Goal: Transaction & Acquisition: Purchase product/service

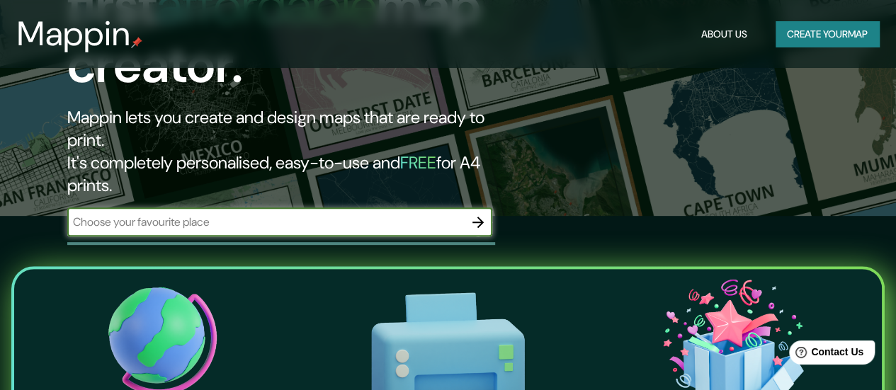
scroll to position [183, 0]
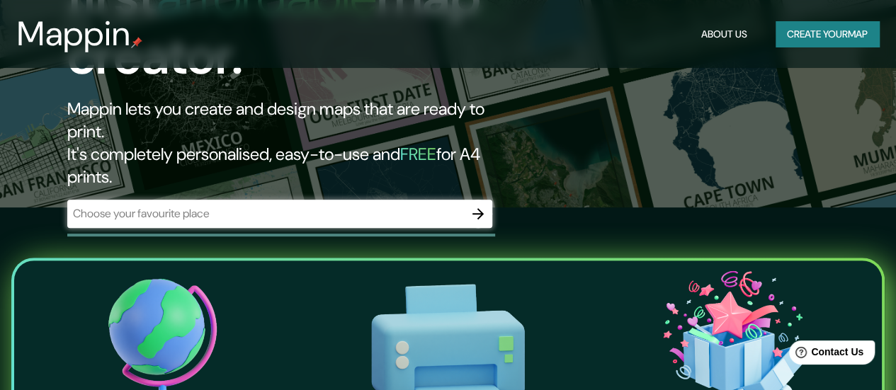
click at [218, 200] on div "​" at bounding box center [279, 214] width 425 height 28
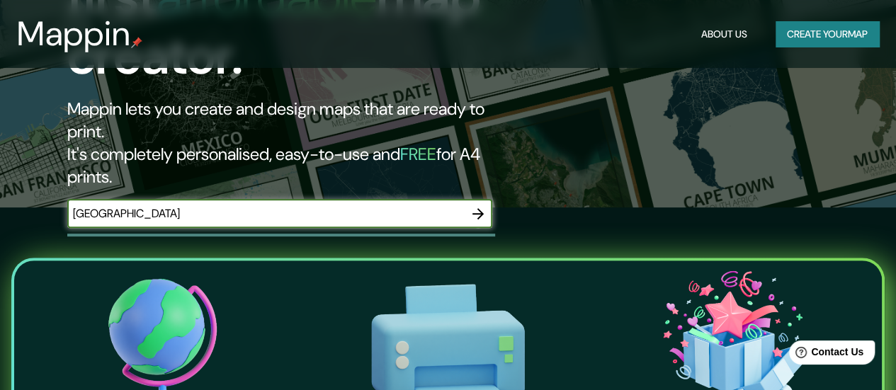
type input "[GEOGRAPHIC_DATA]"
click at [482, 208] on icon "button" at bounding box center [478, 213] width 11 height 11
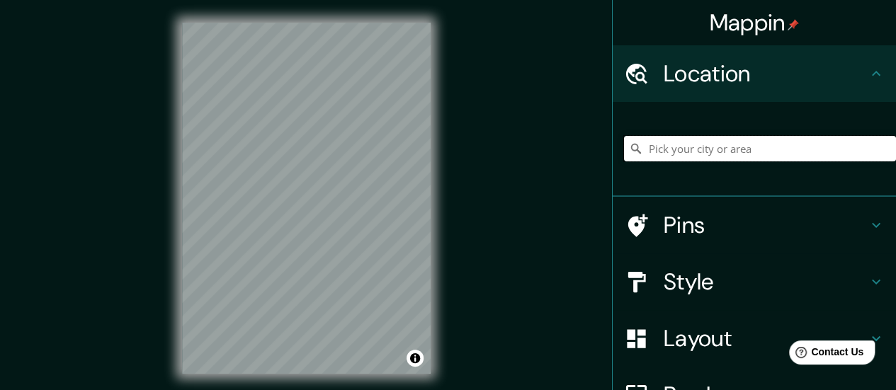
click at [734, 147] on input "Pick your city or area" at bounding box center [760, 149] width 272 height 26
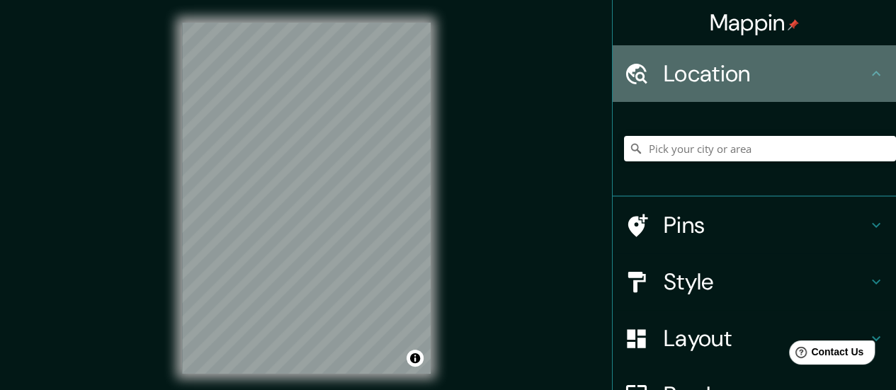
click at [673, 87] on h4 "Location" at bounding box center [766, 74] width 204 height 28
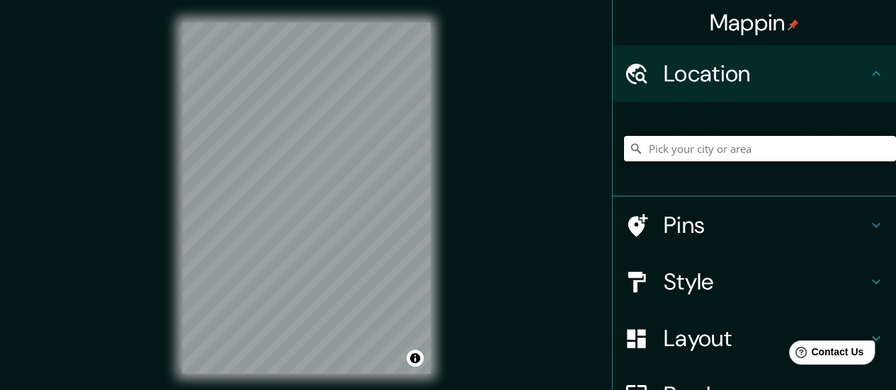
click at [705, 151] on input "Pick your city or area" at bounding box center [760, 149] width 272 height 26
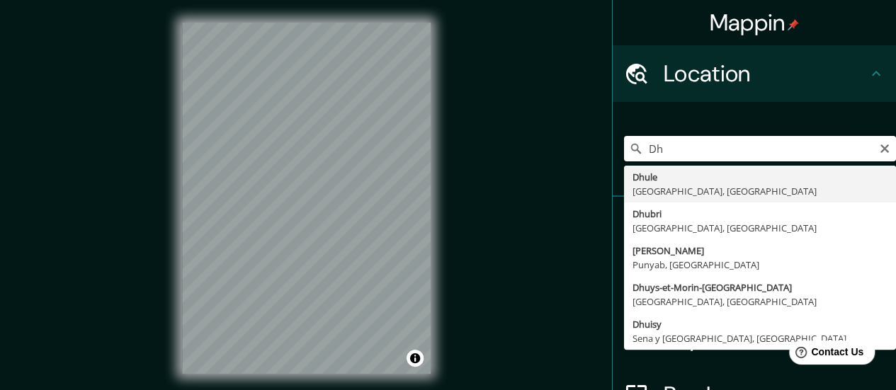
type input "D"
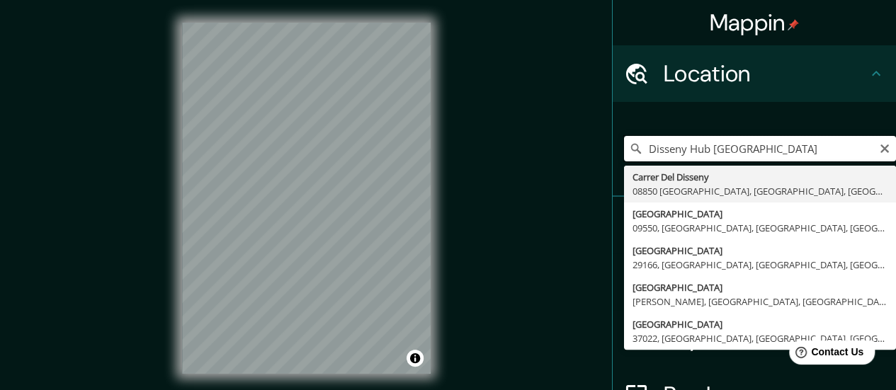
drag, startPoint x: 703, startPoint y: 148, endPoint x: 640, endPoint y: 147, distance: 62.3
click at [634, 150] on input "Disseny Hub [GEOGRAPHIC_DATA]" at bounding box center [760, 149] width 272 height 26
click at [674, 149] on input "museu disseny barcelona" at bounding box center [760, 149] width 272 height 26
drag, startPoint x: 791, startPoint y: 148, endPoint x: 522, endPoint y: 120, distance: 270.0
click at [522, 120] on div "Mappin Location [GEOGRAPHIC_DATA] [GEOGRAPHIC_DATA], [GEOGRAPHIC_DATA], [GEOGRA…" at bounding box center [448, 209] width 896 height 419
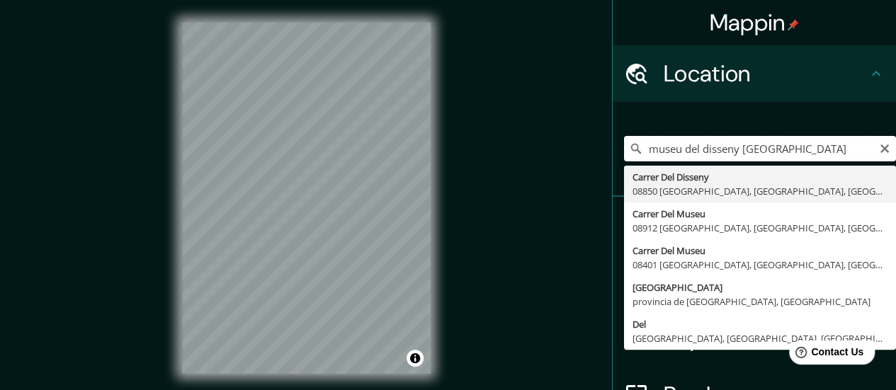
type input "a"
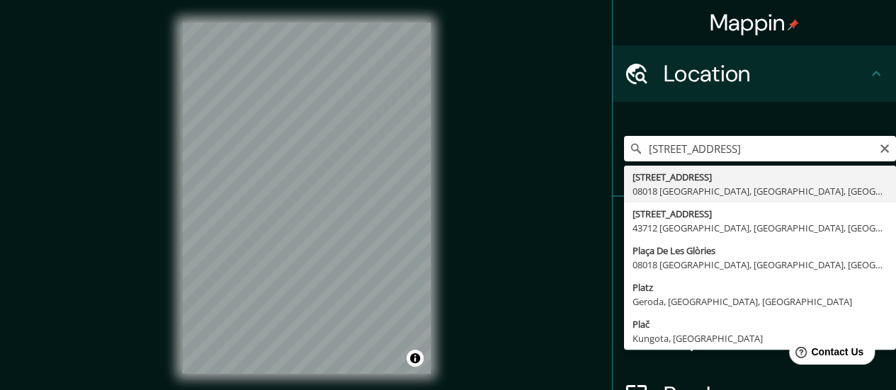
type input "[STREET_ADDRESS]"
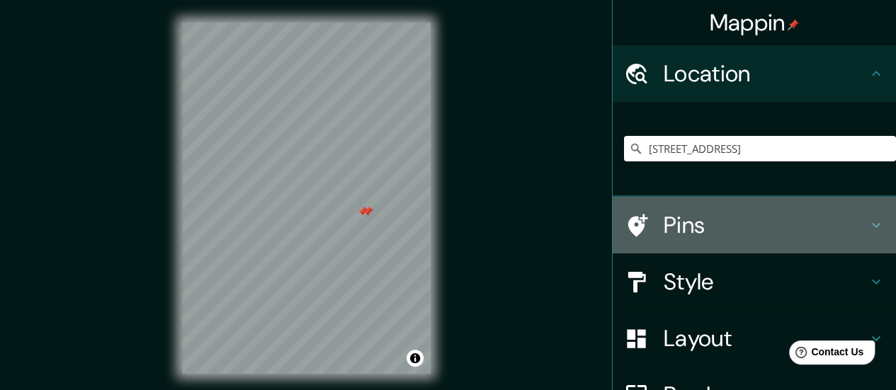
click at [721, 225] on h4 "Pins" at bounding box center [766, 225] width 204 height 28
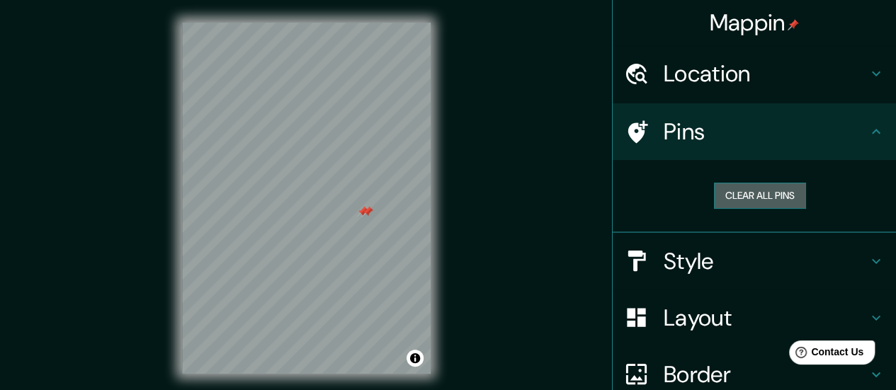
click at [744, 193] on button "Clear all pins" at bounding box center [760, 196] width 92 height 26
click at [684, 255] on h4 "Style" at bounding box center [766, 261] width 204 height 28
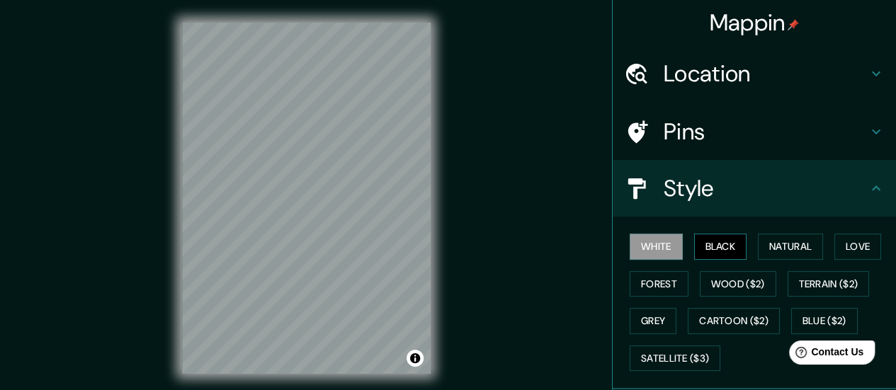
click at [697, 249] on button "Black" at bounding box center [720, 247] width 53 height 26
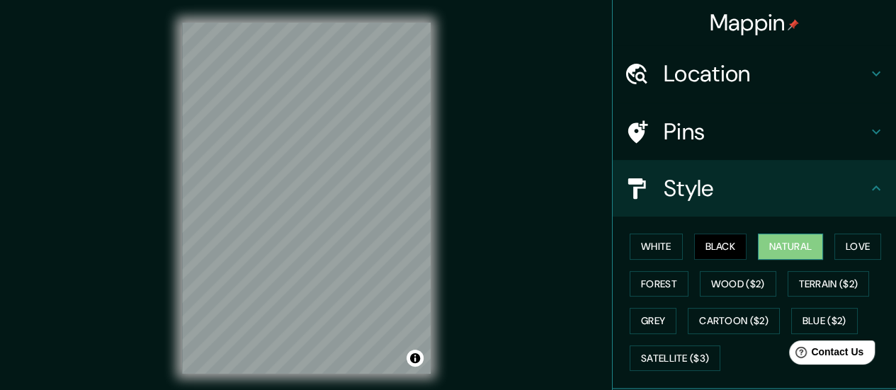
click at [785, 245] on button "Natural" at bounding box center [790, 247] width 65 height 26
click at [863, 255] on button "Love" at bounding box center [858, 247] width 47 height 26
click at [787, 247] on button "Natural" at bounding box center [790, 247] width 65 height 26
click at [662, 281] on button "Forest" at bounding box center [659, 284] width 59 height 26
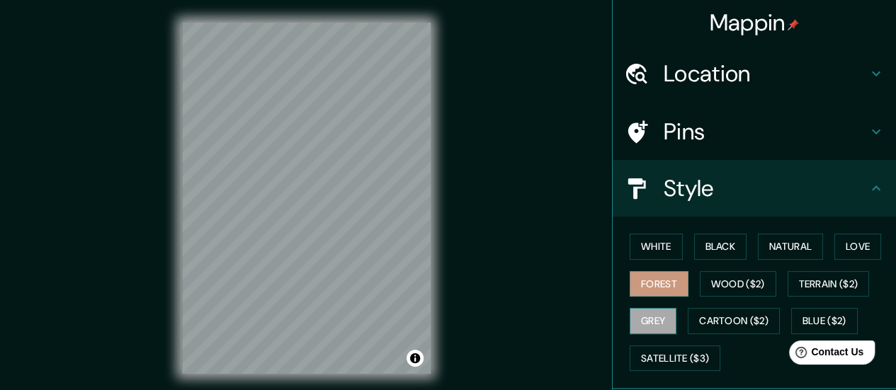
click at [636, 317] on button "Grey" at bounding box center [653, 321] width 47 height 26
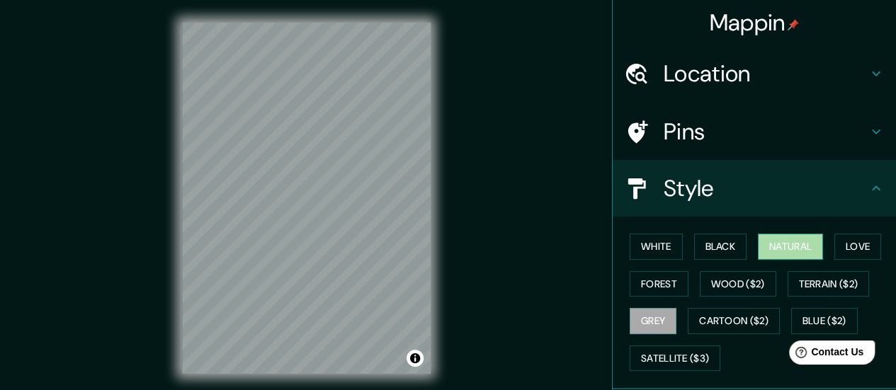
click at [761, 252] on button "Natural" at bounding box center [790, 247] width 65 height 26
click at [853, 184] on h4 "Style" at bounding box center [766, 188] width 204 height 28
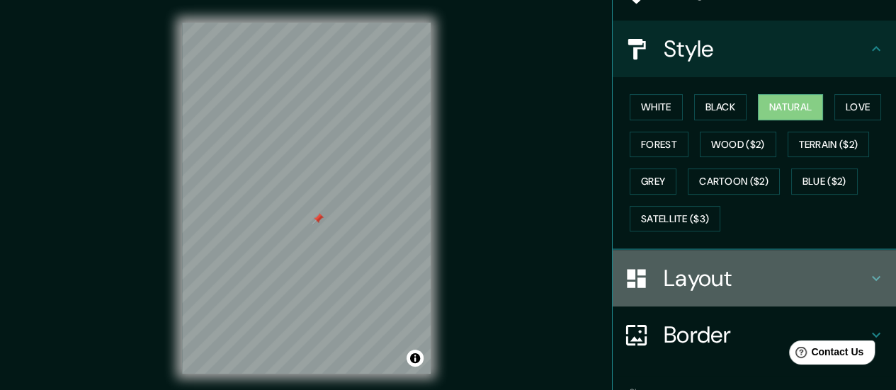
click at [851, 260] on div "Layout" at bounding box center [754, 278] width 283 height 57
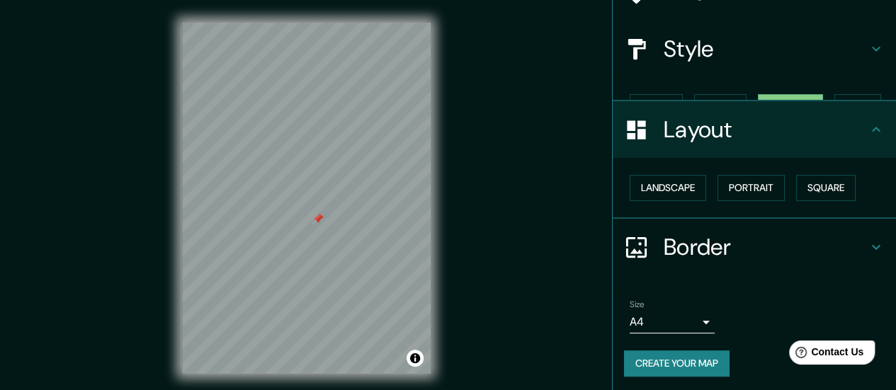
scroll to position [118, 0]
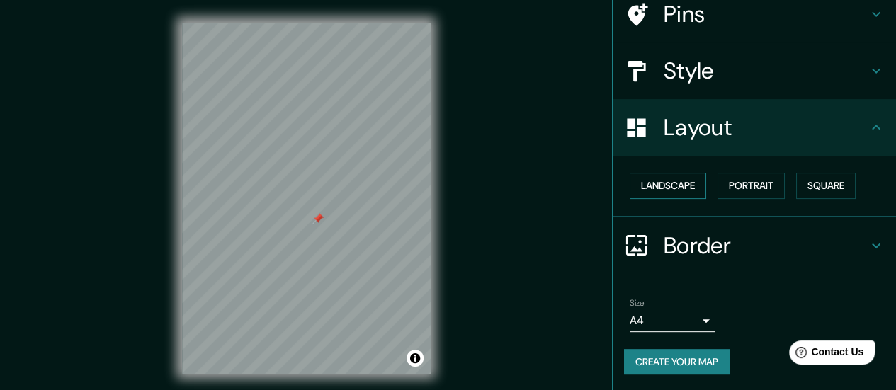
click at [650, 179] on button "Landscape" at bounding box center [668, 186] width 77 height 26
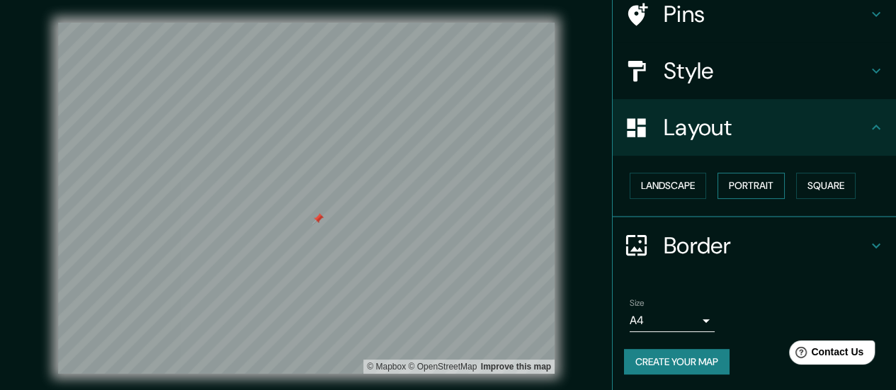
click at [752, 178] on button "Portrait" at bounding box center [751, 186] width 67 height 26
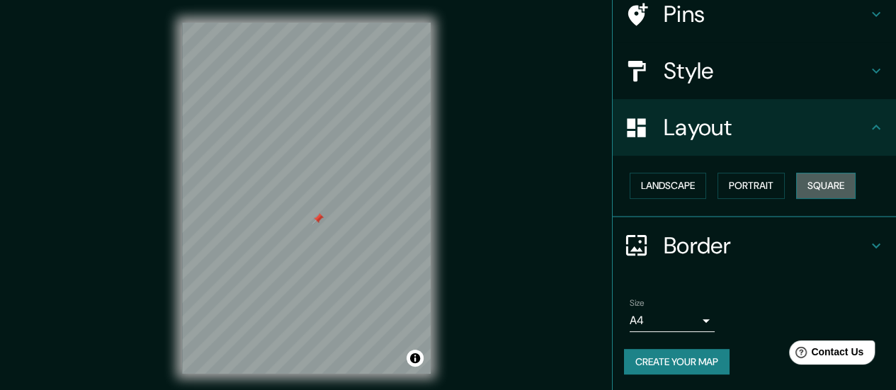
click at [820, 178] on button "Square" at bounding box center [826, 186] width 60 height 26
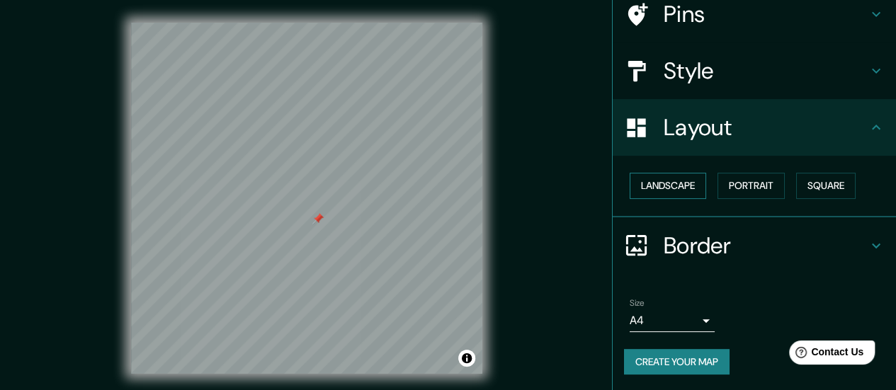
click at [694, 183] on button "Landscape" at bounding box center [668, 186] width 77 height 26
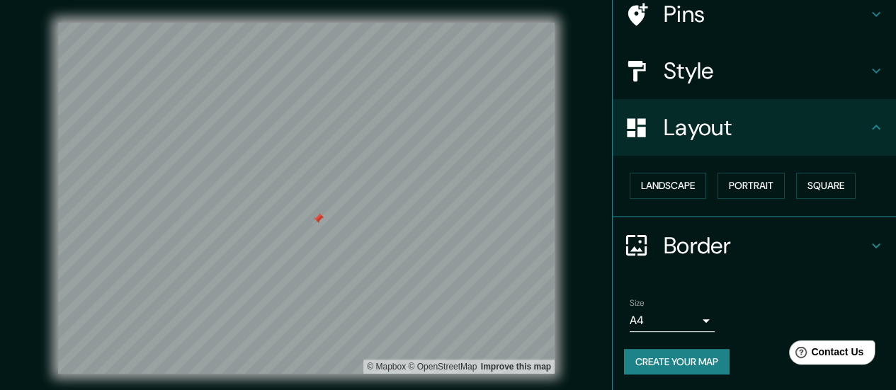
click at [730, 251] on h4 "Border" at bounding box center [766, 246] width 204 height 28
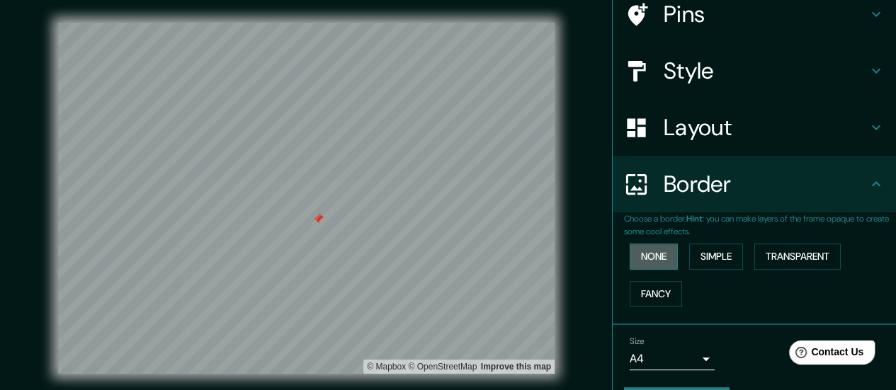
click at [652, 254] on button "None" at bounding box center [654, 257] width 48 height 26
click at [710, 253] on button "Simple" at bounding box center [716, 257] width 54 height 26
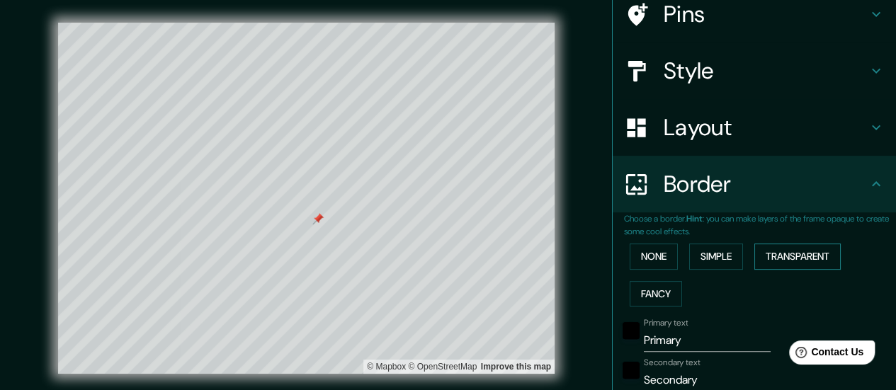
click at [780, 256] on button "Transparent" at bounding box center [797, 257] width 86 height 26
click at [633, 294] on button "Fancy" at bounding box center [656, 294] width 52 height 26
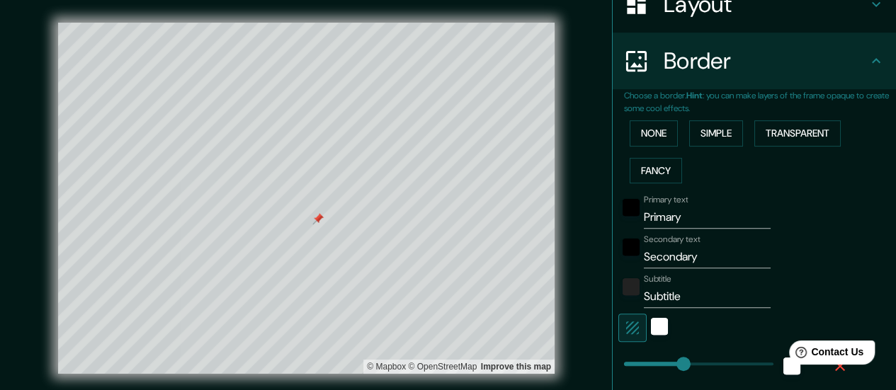
scroll to position [243, 0]
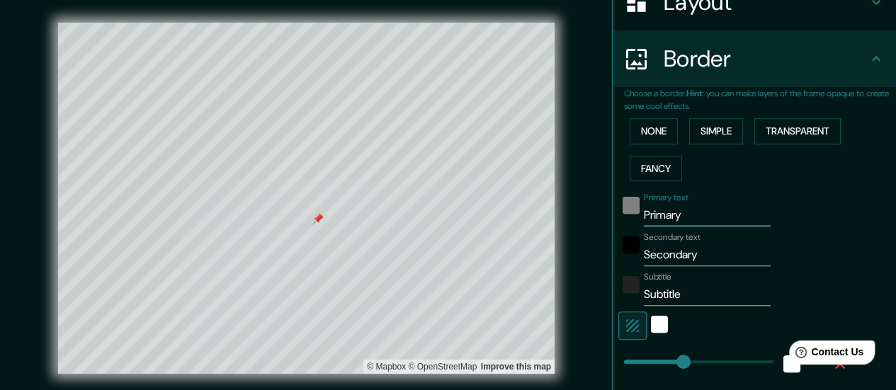
drag, startPoint x: 685, startPoint y: 216, endPoint x: 612, endPoint y: 206, distance: 73.6
click at [618, 206] on div "Primary text Primary" at bounding box center [734, 210] width 232 height 34
type input "280"
type input "56"
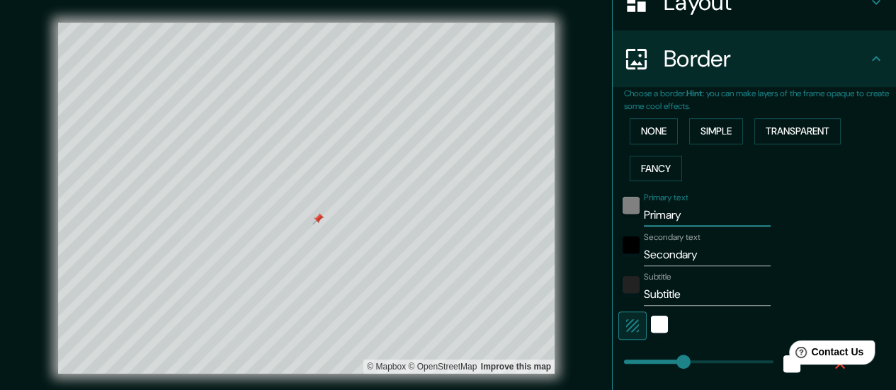
type input "28"
drag, startPoint x: 663, startPoint y: 259, endPoint x: 614, endPoint y: 264, distance: 49.9
click at [618, 264] on div "Secondary text Secondary" at bounding box center [734, 249] width 232 height 34
type input "280"
type input "56"
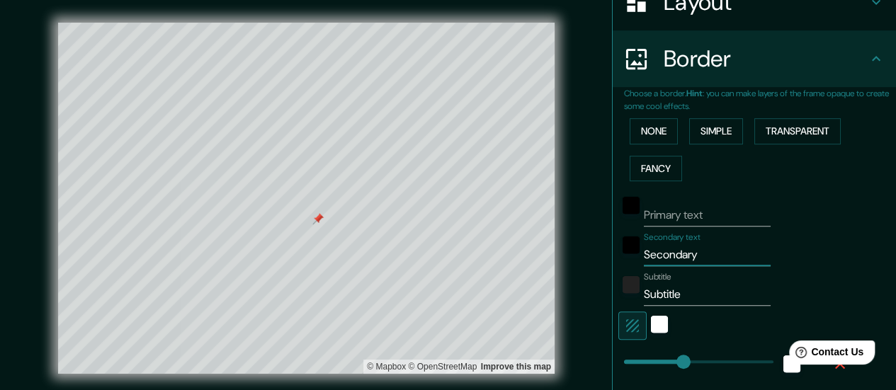
type input "56"
type input "28"
drag, startPoint x: 677, startPoint y: 294, endPoint x: 617, endPoint y: 293, distance: 60.2
click at [618, 293] on div "Subtitle Subtitle" at bounding box center [734, 289] width 232 height 34
type input "280"
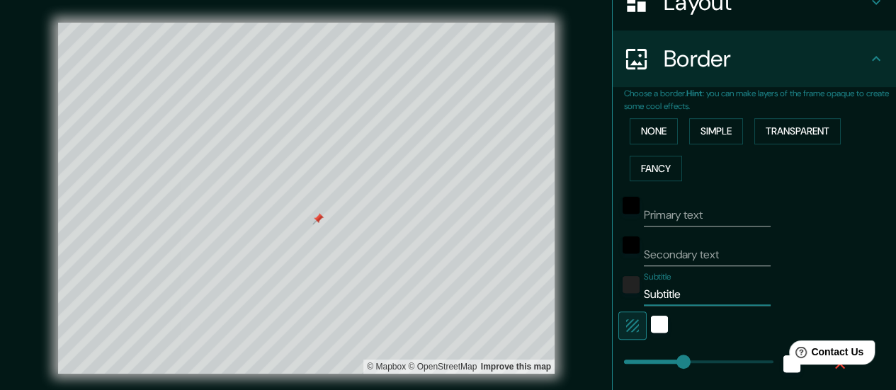
type input "56"
type input "28"
type input "280"
type input "252"
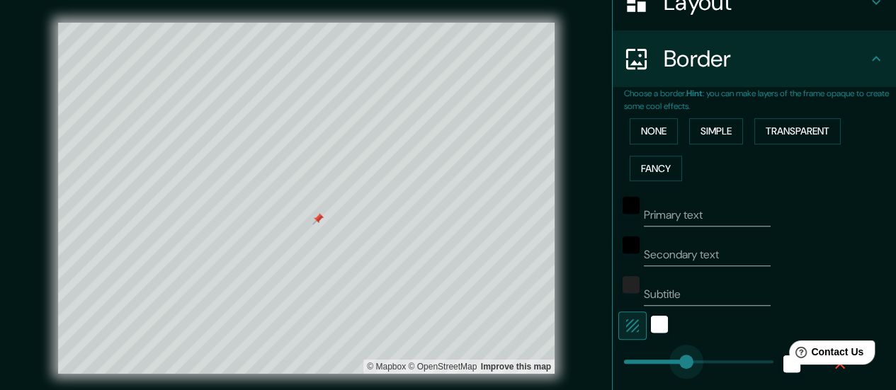
type input "56"
type input "28"
click at [651, 318] on div "white" at bounding box center [659, 324] width 17 height 17
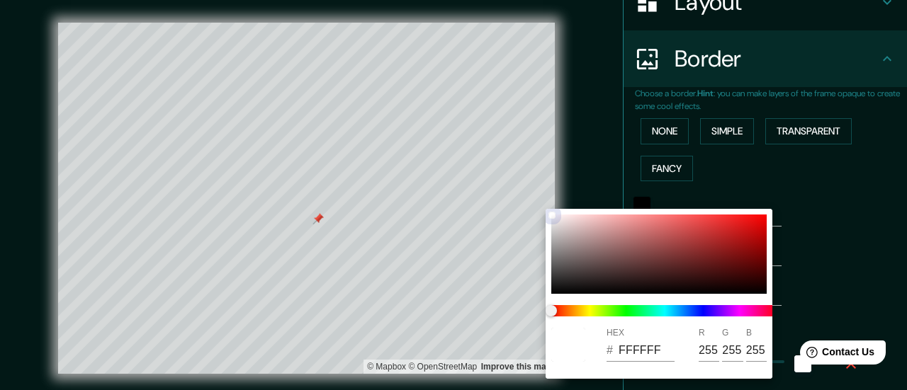
type input "56"
type input "28"
type input "BF1919"
type input "191"
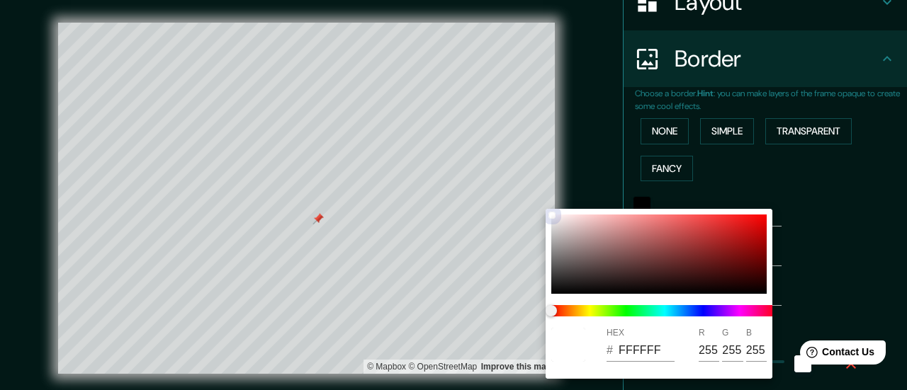
type input "25"
type input "56"
type input "28"
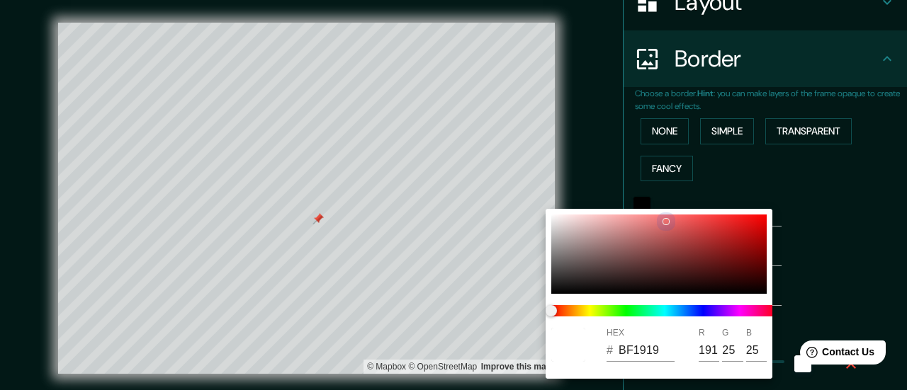
type input "EA6D6D"
type input "234"
type input "109"
type input "56"
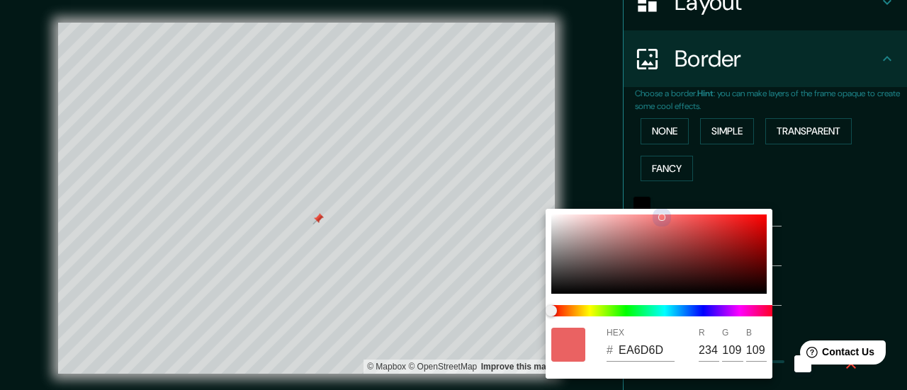
type input "56"
type input "28"
type input "F87A7A"
type input "248"
type input "122"
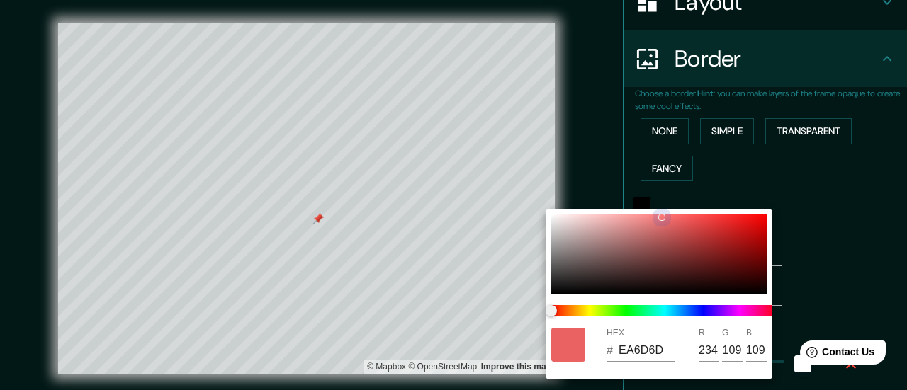
type input "122"
type input "56"
type input "28"
type input "FD7B7B"
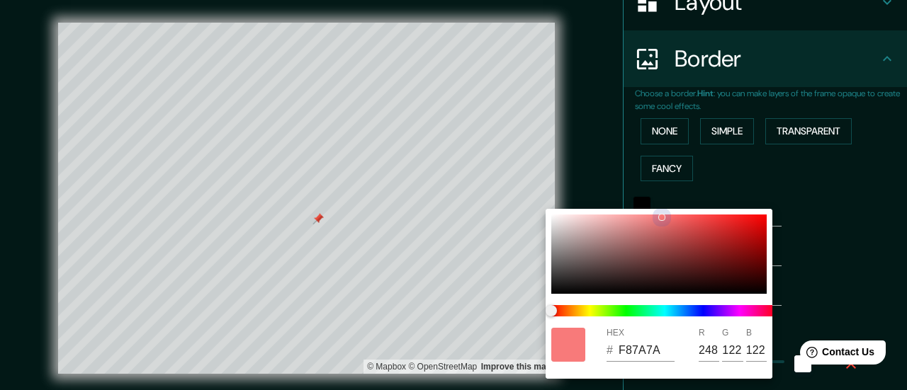
type input "253"
type input "123"
drag, startPoint x: 708, startPoint y: 256, endPoint x: 668, endPoint y: 210, distance: 60.7
click at [668, 210] on div "HEX # FD7B7B R 253 G 123 B 123" at bounding box center [658, 294] width 227 height 170
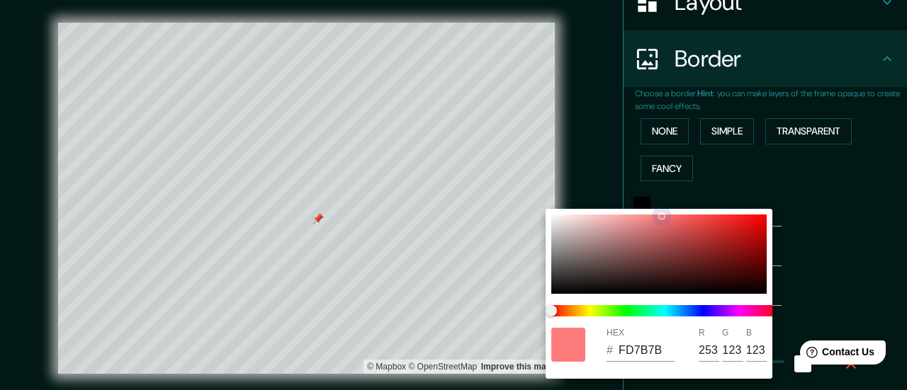
type input "56"
type input "28"
type input "CF9595"
type input "207"
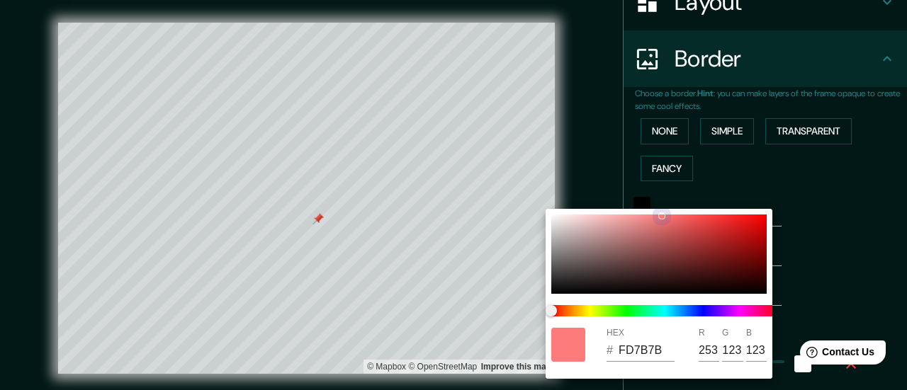
type input "149"
type input "56"
type input "28"
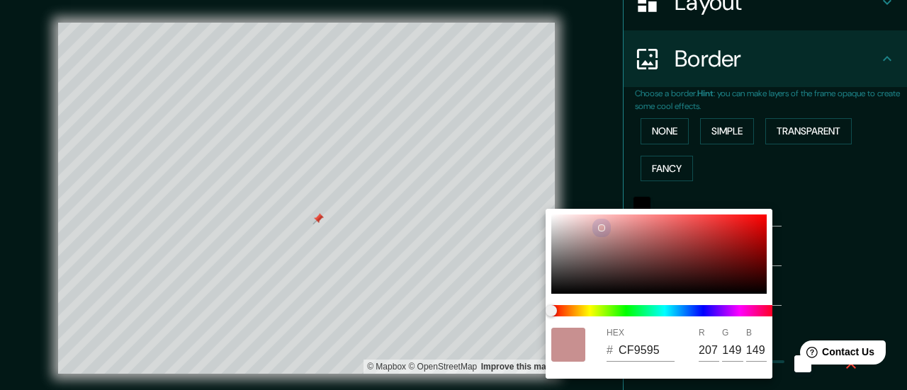
type input "D6A4A4"
type input "214"
type input "164"
type input "56"
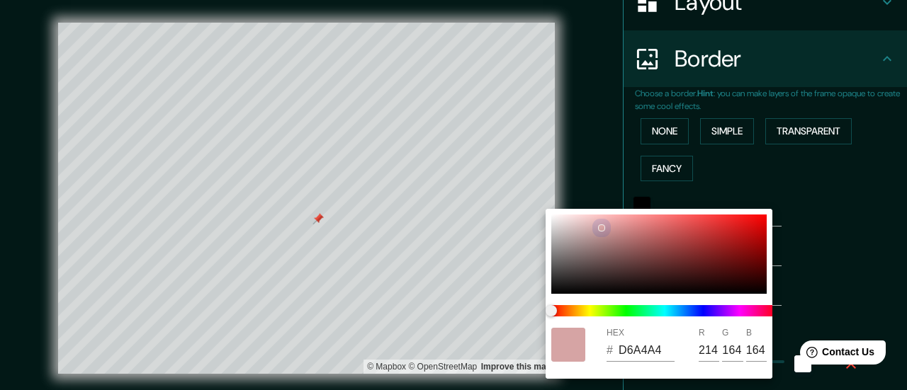
type input "56"
type input "28"
type input "DFB0B0"
type input "223"
type input "176"
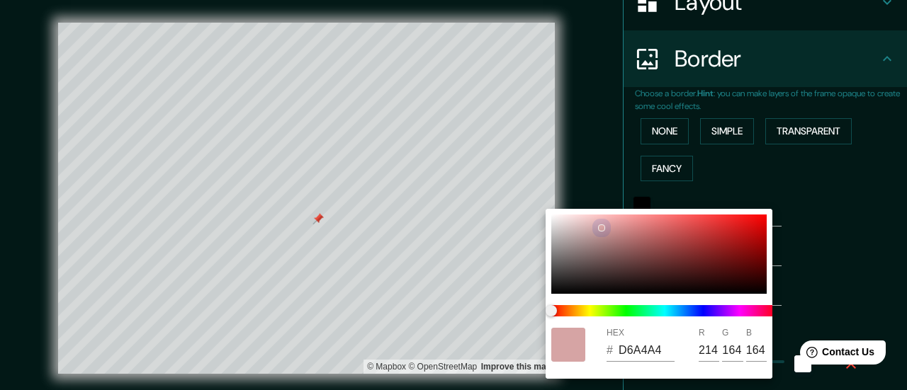
type input "176"
type input "56"
type input "28"
type input "DAADAD"
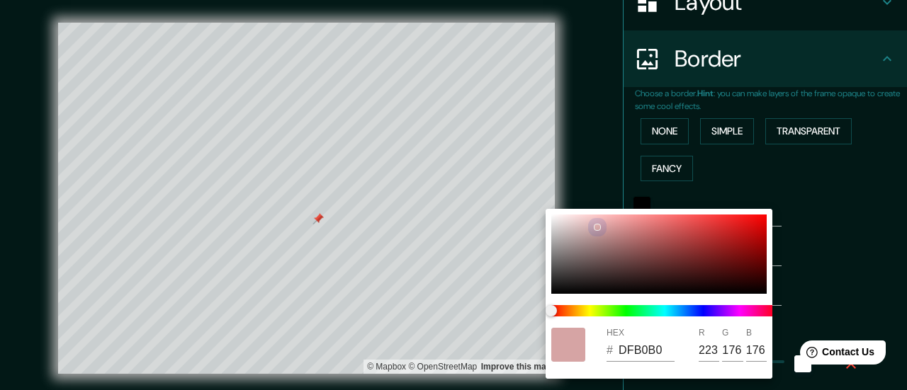
type input "218"
type input "173"
type input "56"
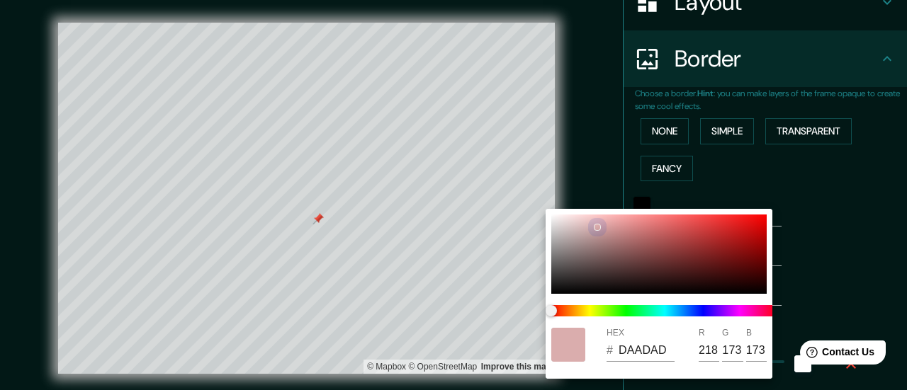
type input "28"
type input "D1A4A4"
type input "209"
type input "164"
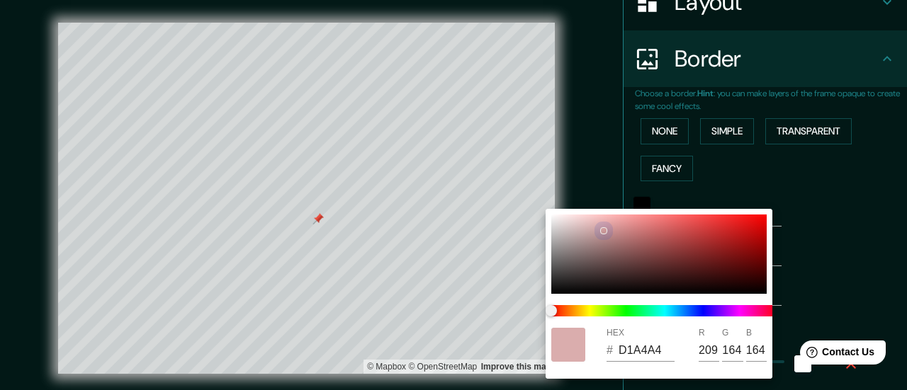
type input "56"
type input "28"
type input "CC9C9C"
type input "204"
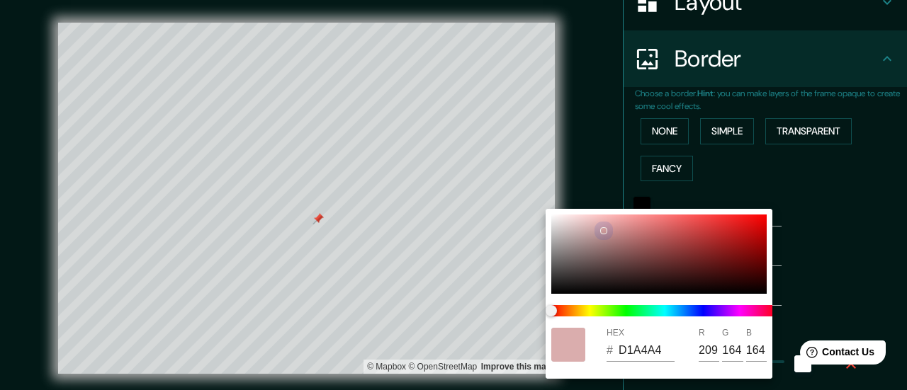
type input "156"
type input "56"
type input "28"
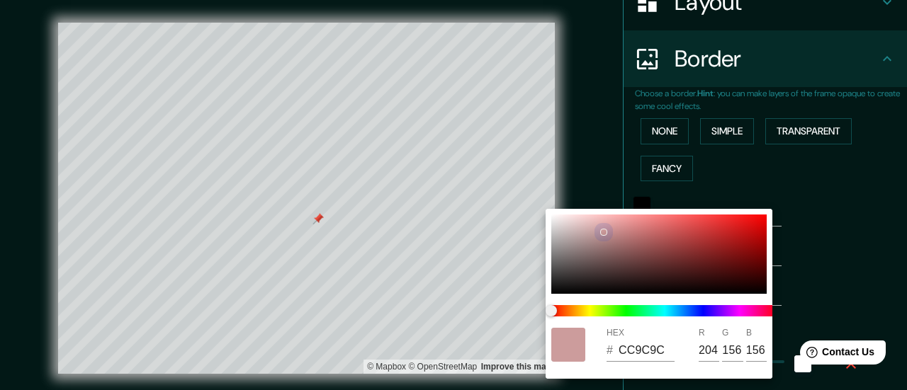
type input "C89898"
type input "200"
type input "152"
drag, startPoint x: 604, startPoint y: 216, endPoint x: 604, endPoint y: 232, distance: 15.6
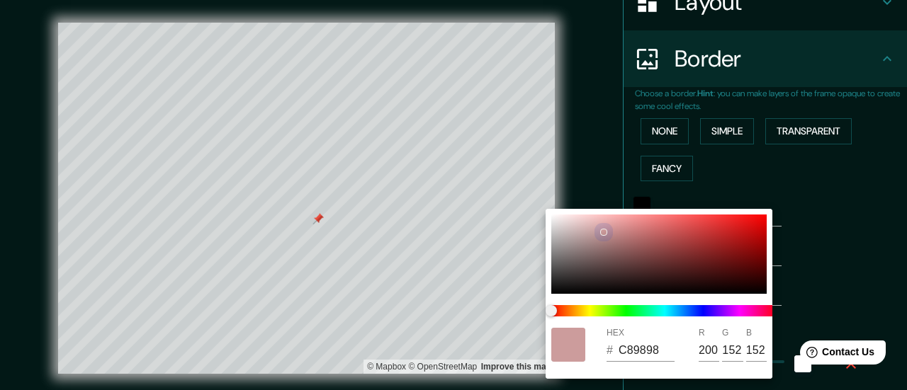
click at [604, 232] on div at bounding box center [658, 254] width 215 height 79
type input "56"
type input "28"
type input "C89797"
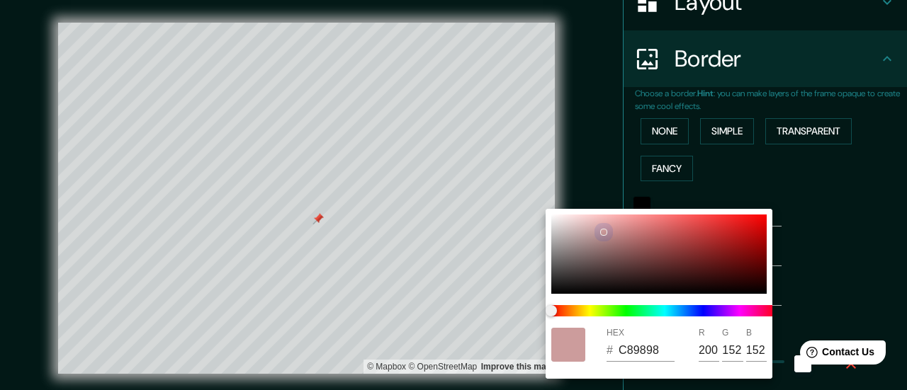
type input "151"
click at [784, 259] on div at bounding box center [453, 195] width 907 height 390
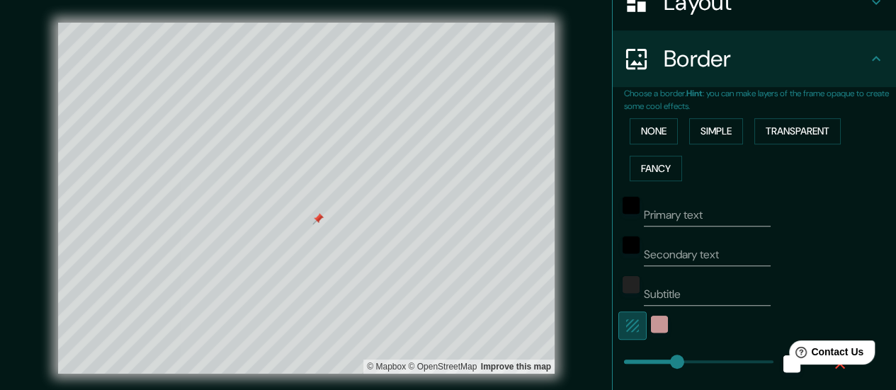
click at [626, 320] on icon "button" at bounding box center [632, 326] width 13 height 13
type input "56"
type input "28"
type input "455"
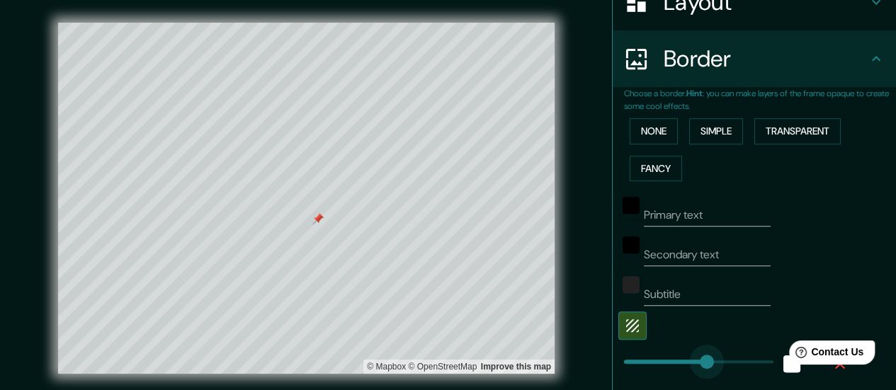
drag, startPoint x: 668, startPoint y: 358, endPoint x: 713, endPoint y: 358, distance: 44.6
type input "56"
type input "28"
type input "0"
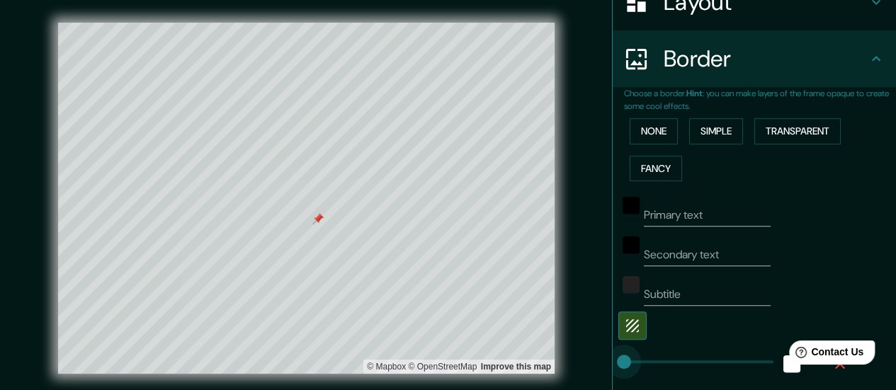
drag, startPoint x: 712, startPoint y: 358, endPoint x: 557, endPoint y: 371, distance: 155.7
type input "56"
type input "28"
type input "0"
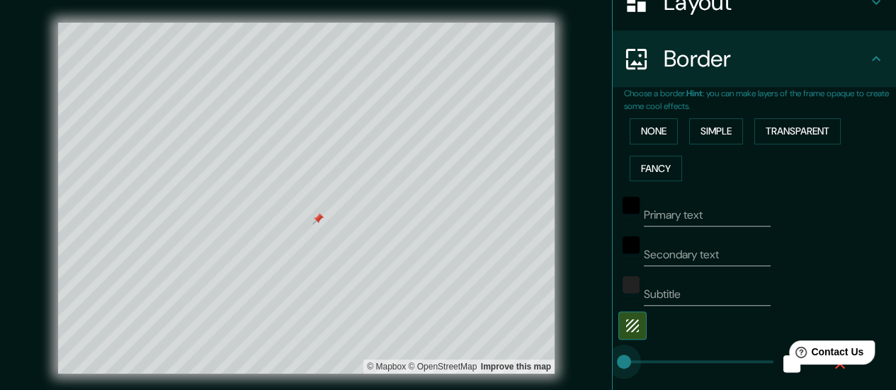
drag, startPoint x: 616, startPoint y: 359, endPoint x: 573, endPoint y: 363, distance: 43.4
click at [573, 363] on div "Mappin Location [STREET_ADDRESS] Pins Style Layout Border Choose a border. Hint…" at bounding box center [448, 209] width 896 height 419
type input "56"
type input "28"
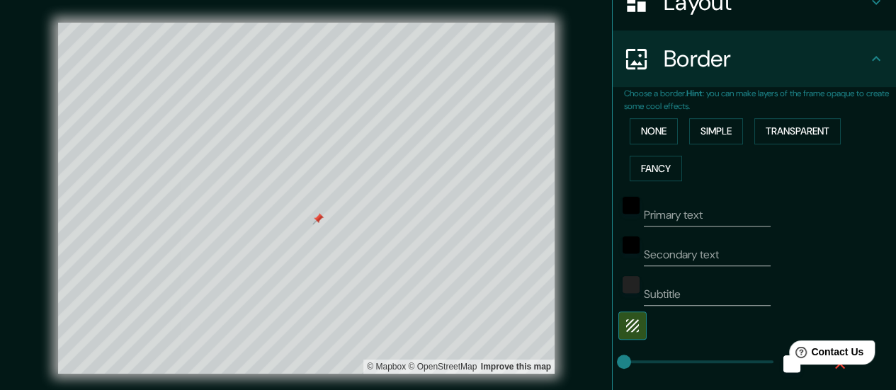
scroll to position [0, 0]
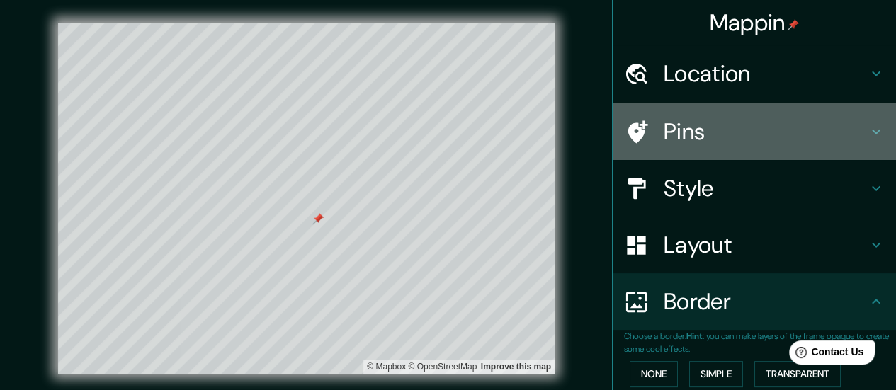
click at [840, 142] on h4 "Pins" at bounding box center [766, 132] width 204 height 28
type input "56"
type input "28"
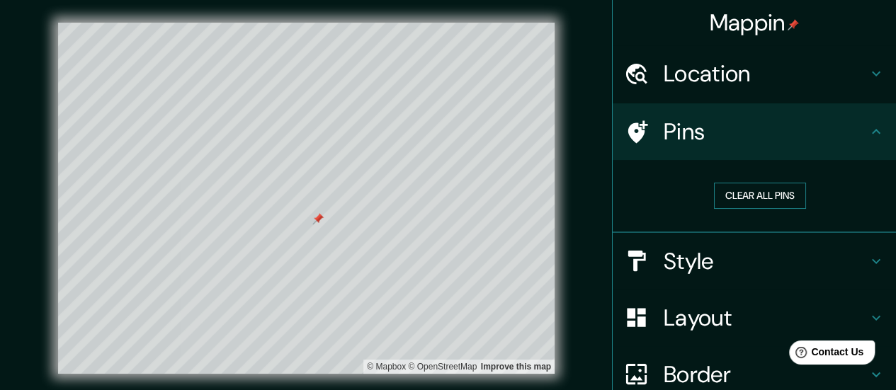
click at [754, 183] on button "Clear all pins" at bounding box center [760, 196] width 92 height 26
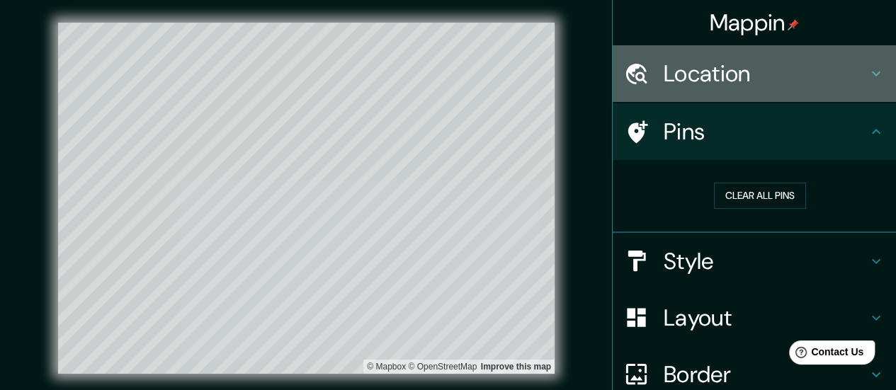
click at [818, 54] on div "Location" at bounding box center [754, 73] width 283 height 57
type input "56"
type input "28"
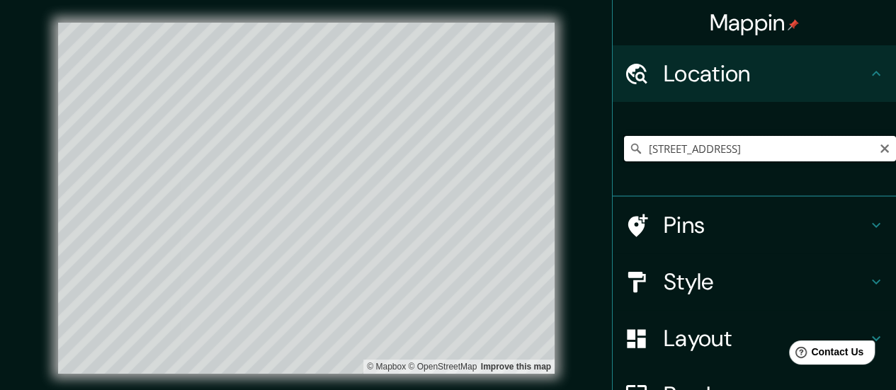
click at [759, 150] on input "[STREET_ADDRESS]" at bounding box center [760, 149] width 272 height 26
click at [769, 149] on input "[STREET_ADDRESS]" at bounding box center [760, 149] width 272 height 26
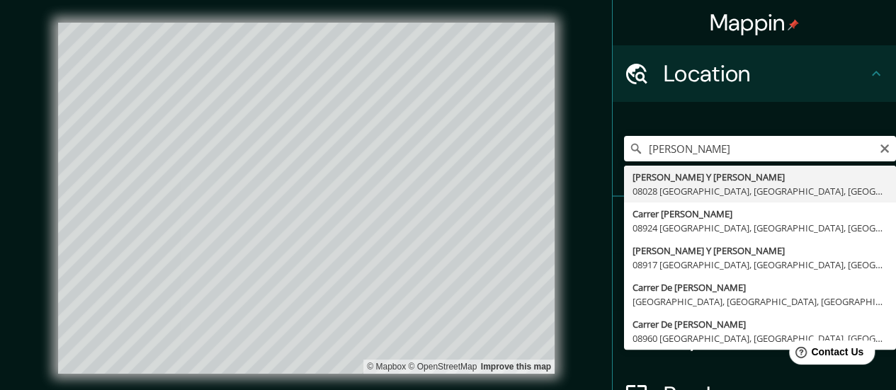
type input "[PERSON_NAME] Y Pelayo, 08028 [GEOGRAPHIC_DATA], [GEOGRAPHIC_DATA], [GEOGRAPHIC…"
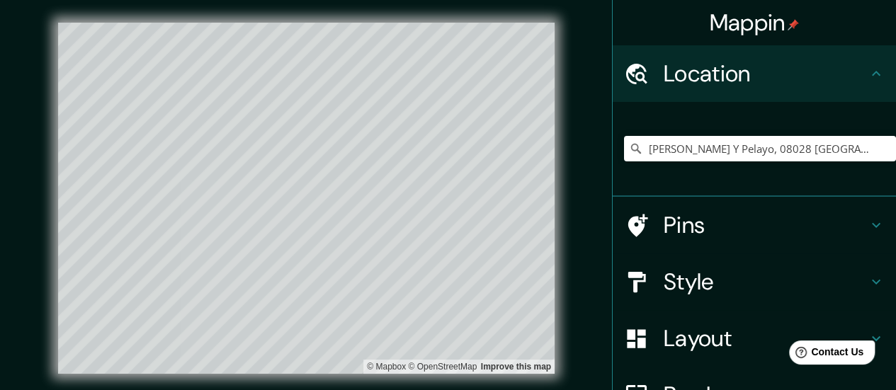
click at [713, 229] on h4 "Pins" at bounding box center [766, 225] width 204 height 28
type input "56"
type input "28"
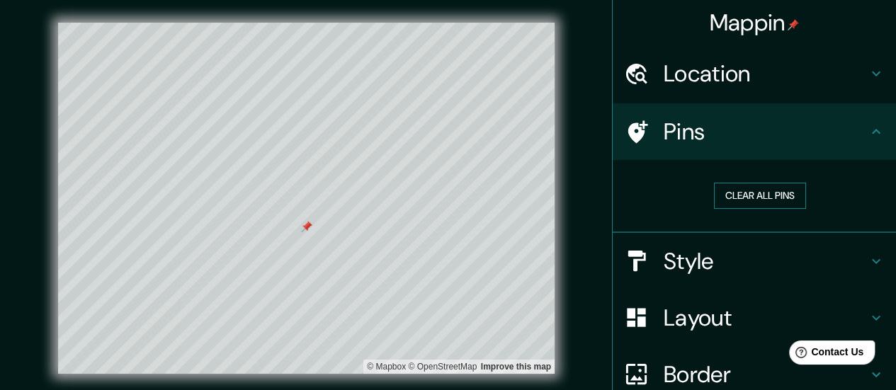
click at [754, 188] on button "Clear all pins" at bounding box center [760, 196] width 92 height 26
